Goal: Transaction & Acquisition: Book appointment/travel/reservation

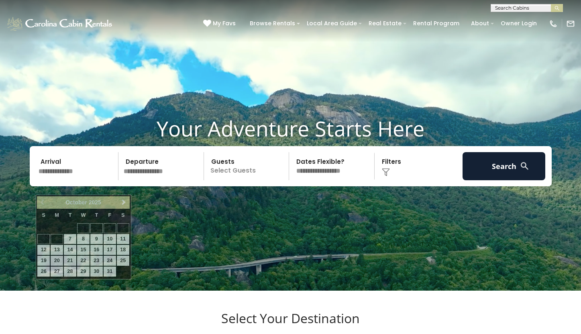
click at [70, 180] on input "text" at bounding box center [77, 166] width 83 height 28
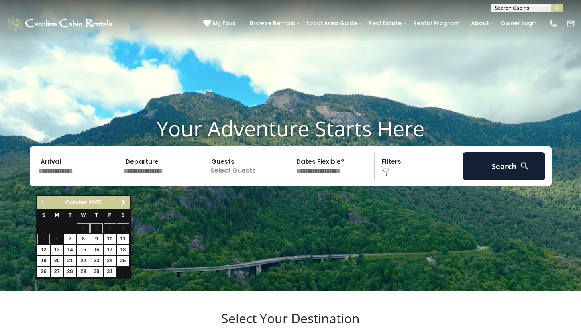
click at [124, 206] on link "Next" at bounding box center [124, 202] width 10 height 10
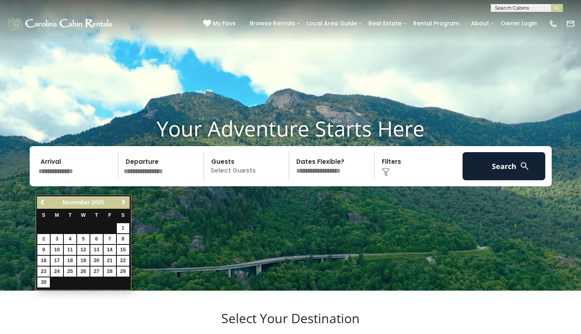
click at [124, 206] on link "Next" at bounding box center [124, 202] width 10 height 10
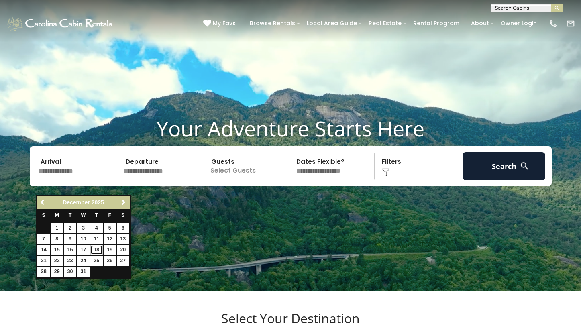
click at [100, 250] on link "18" at bounding box center [96, 250] width 12 height 10
type input "********"
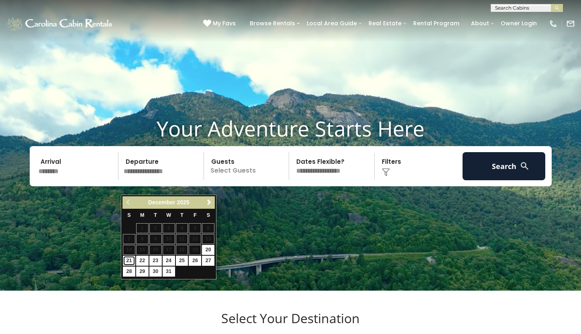
click at [132, 260] on link "21" at bounding box center [129, 261] width 12 height 10
type input "********"
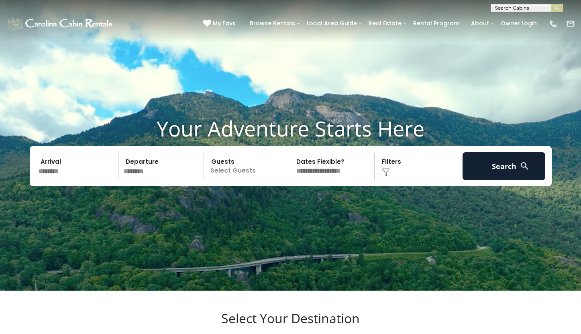
click at [240, 179] on p "Select Guests" at bounding box center [247, 166] width 83 height 28
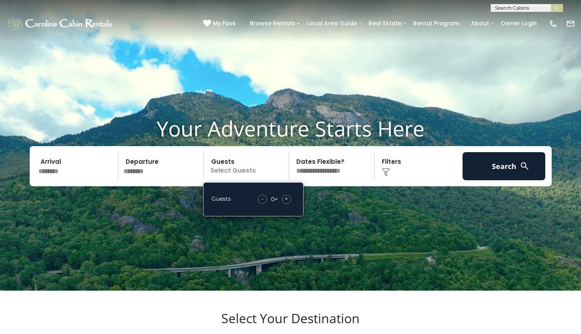
click at [289, 204] on div "+" at bounding box center [286, 199] width 9 height 9
click at [343, 180] on select "**********" at bounding box center [332, 166] width 83 height 28
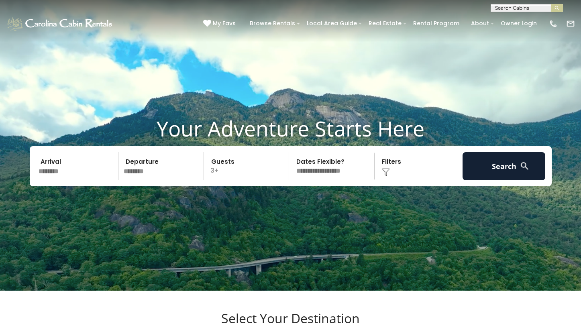
click at [338, 180] on select "**********" at bounding box center [332, 166] width 83 height 28
select select "*"
click at [291, 166] on select "**********" at bounding box center [332, 166] width 83 height 28
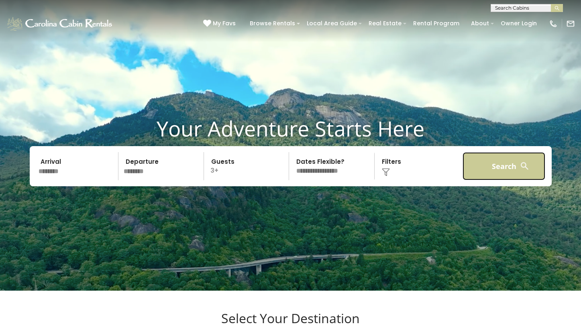
click at [498, 178] on button "Search" at bounding box center [503, 166] width 83 height 28
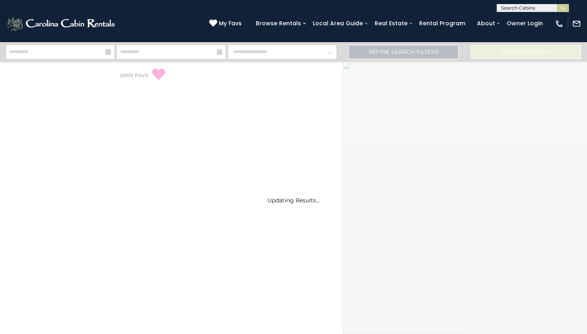
select select "*"
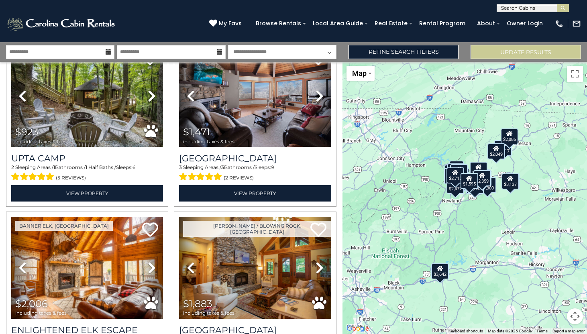
scroll to position [1596, 0]
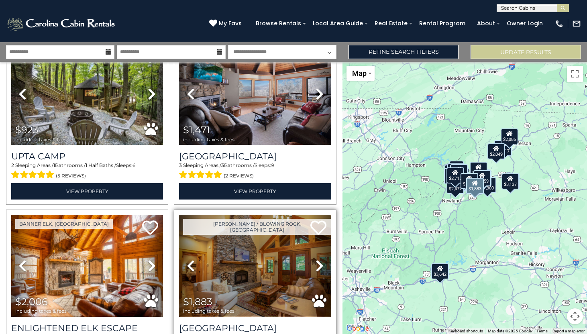
click at [301, 246] on img at bounding box center [255, 266] width 152 height 102
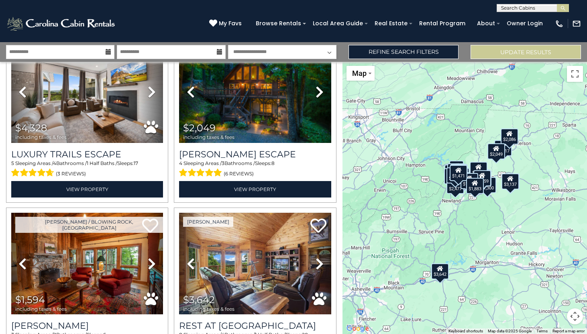
scroll to position [0, 0]
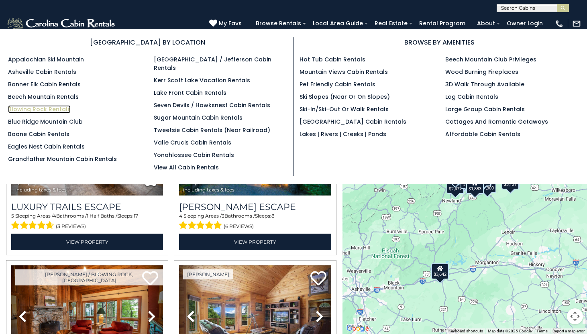
click at [37, 108] on link "Blowing Rock Rentals" at bounding box center [39, 109] width 63 height 8
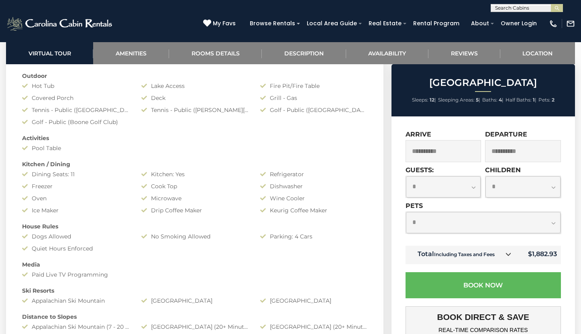
scroll to position [665, 0]
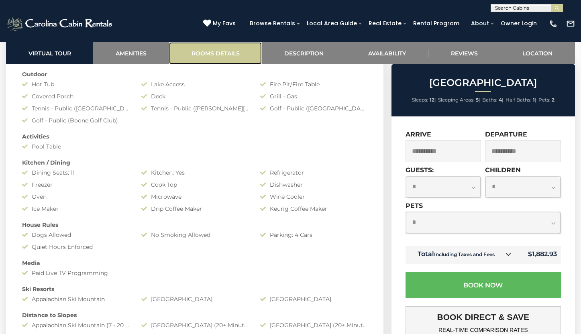
click at [224, 54] on link "Rooms Details" at bounding box center [215, 53] width 93 height 22
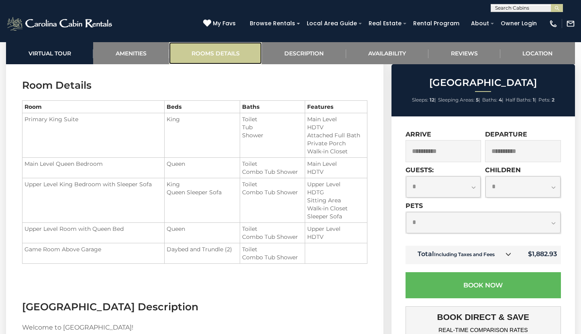
scroll to position [953, 0]
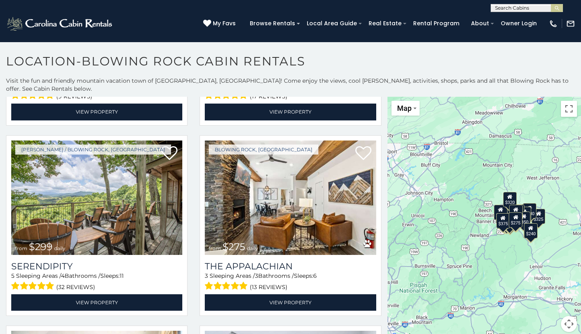
scroll to position [356, 0]
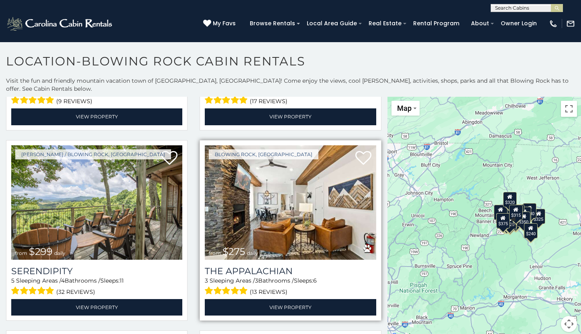
click at [287, 219] on img at bounding box center [290, 202] width 171 height 115
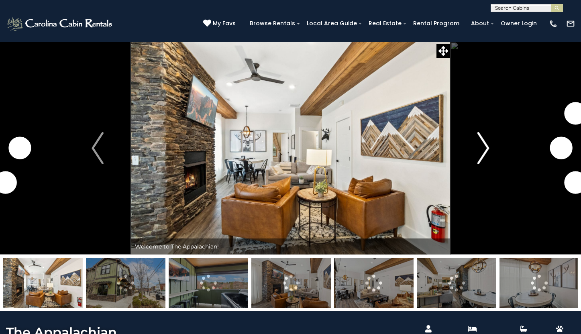
click at [484, 153] on img "Next" at bounding box center [483, 148] width 12 height 32
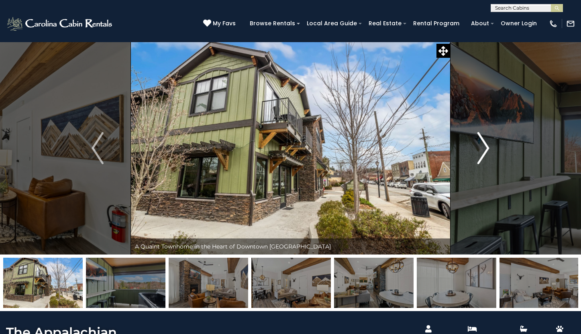
click at [484, 154] on img "Next" at bounding box center [483, 148] width 12 height 32
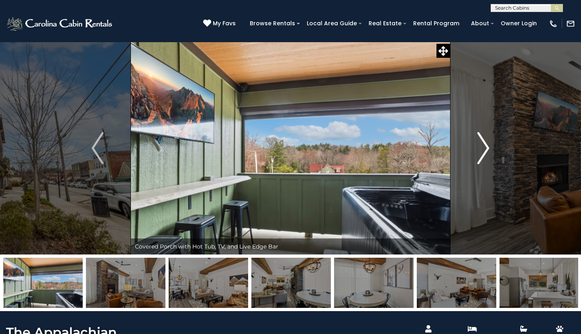
click at [484, 154] on img "Next" at bounding box center [483, 148] width 12 height 32
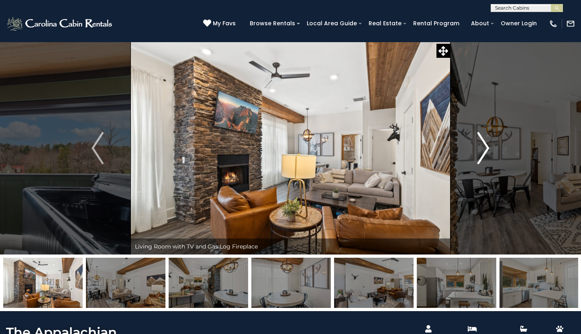
click at [483, 155] on img "Next" at bounding box center [483, 148] width 12 height 32
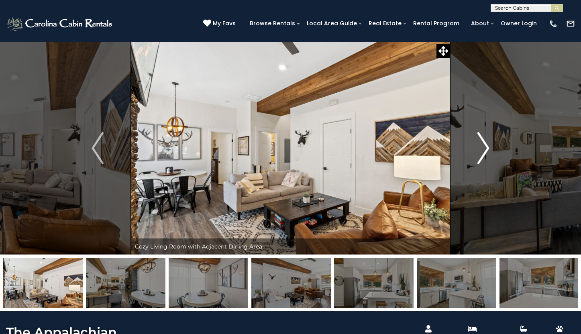
click at [484, 155] on img "Next" at bounding box center [483, 148] width 12 height 32
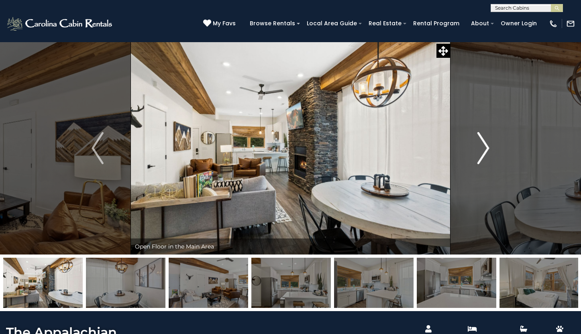
click at [483, 155] on img "Next" at bounding box center [483, 148] width 12 height 32
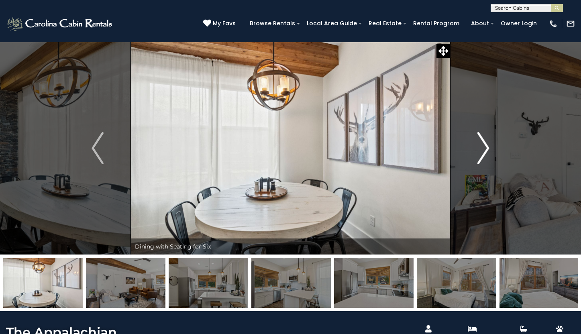
click at [484, 156] on img "Next" at bounding box center [483, 148] width 12 height 32
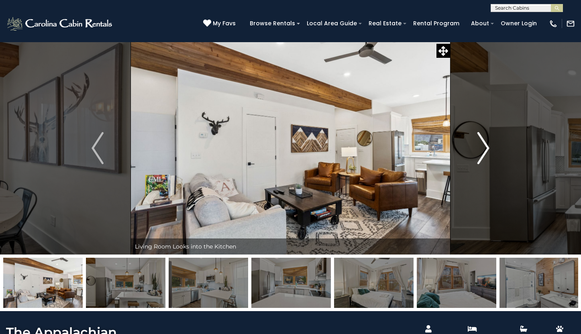
click at [484, 157] on img "Next" at bounding box center [483, 148] width 12 height 32
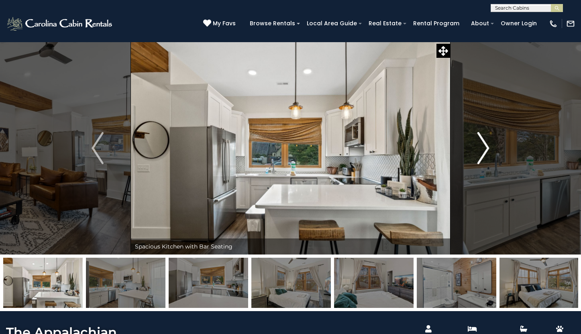
click at [484, 157] on img "Next" at bounding box center [483, 148] width 12 height 32
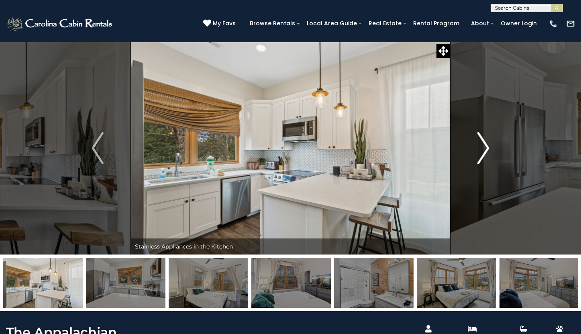
click at [484, 157] on img "Next" at bounding box center [483, 148] width 12 height 32
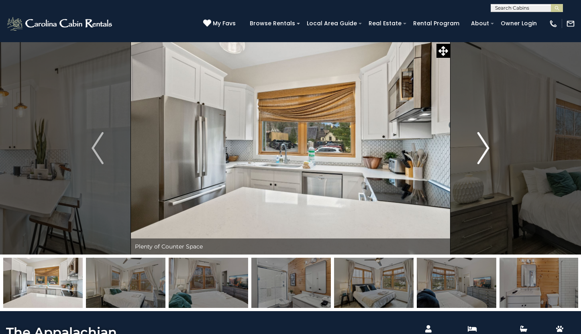
click at [484, 157] on img "Next" at bounding box center [483, 148] width 12 height 32
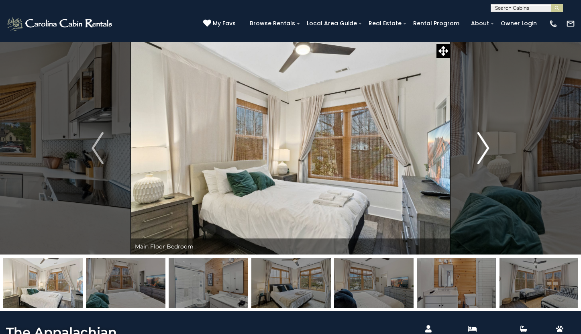
click at [484, 157] on img "Next" at bounding box center [483, 148] width 12 height 32
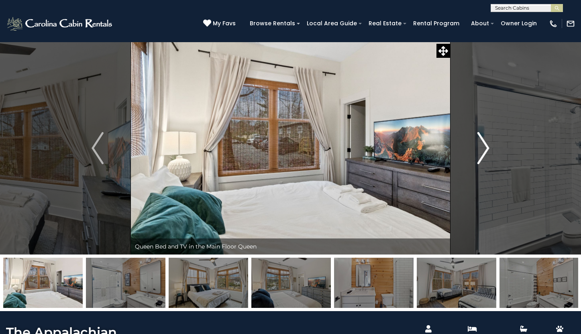
click at [484, 157] on img "Next" at bounding box center [483, 148] width 12 height 32
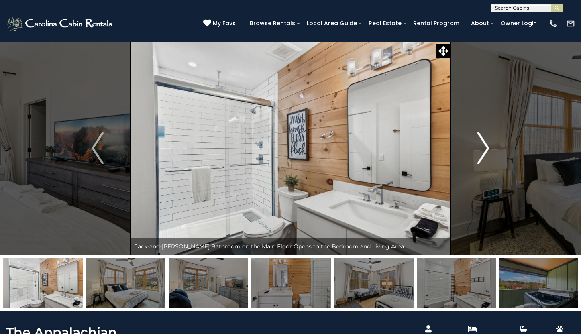
click at [484, 157] on img "Next" at bounding box center [483, 148] width 12 height 32
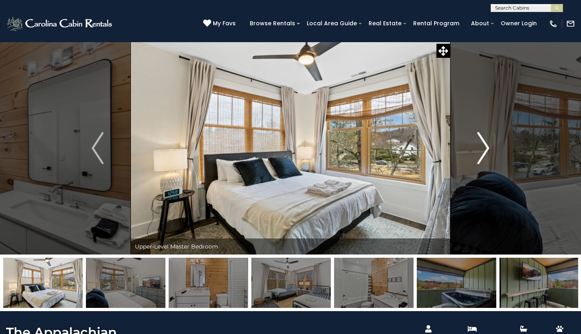
click at [484, 157] on img "Next" at bounding box center [483, 148] width 12 height 32
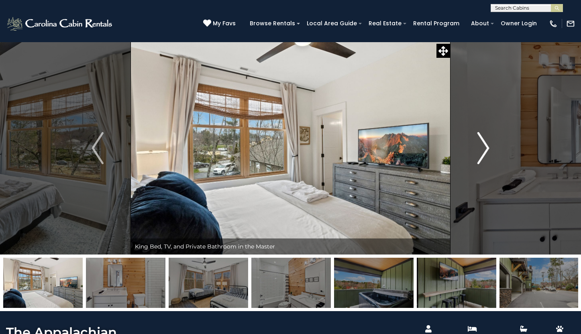
click at [484, 157] on img "Next" at bounding box center [483, 148] width 12 height 32
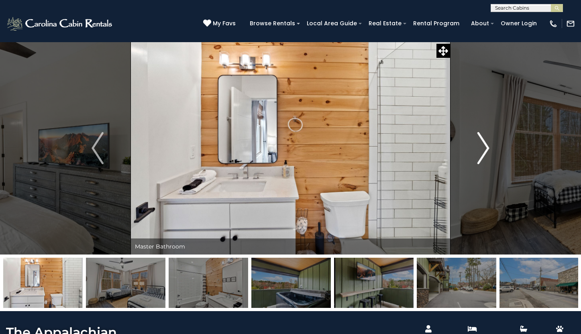
click at [484, 158] on img "Next" at bounding box center [483, 148] width 12 height 32
